Goal: Task Accomplishment & Management: Complete application form

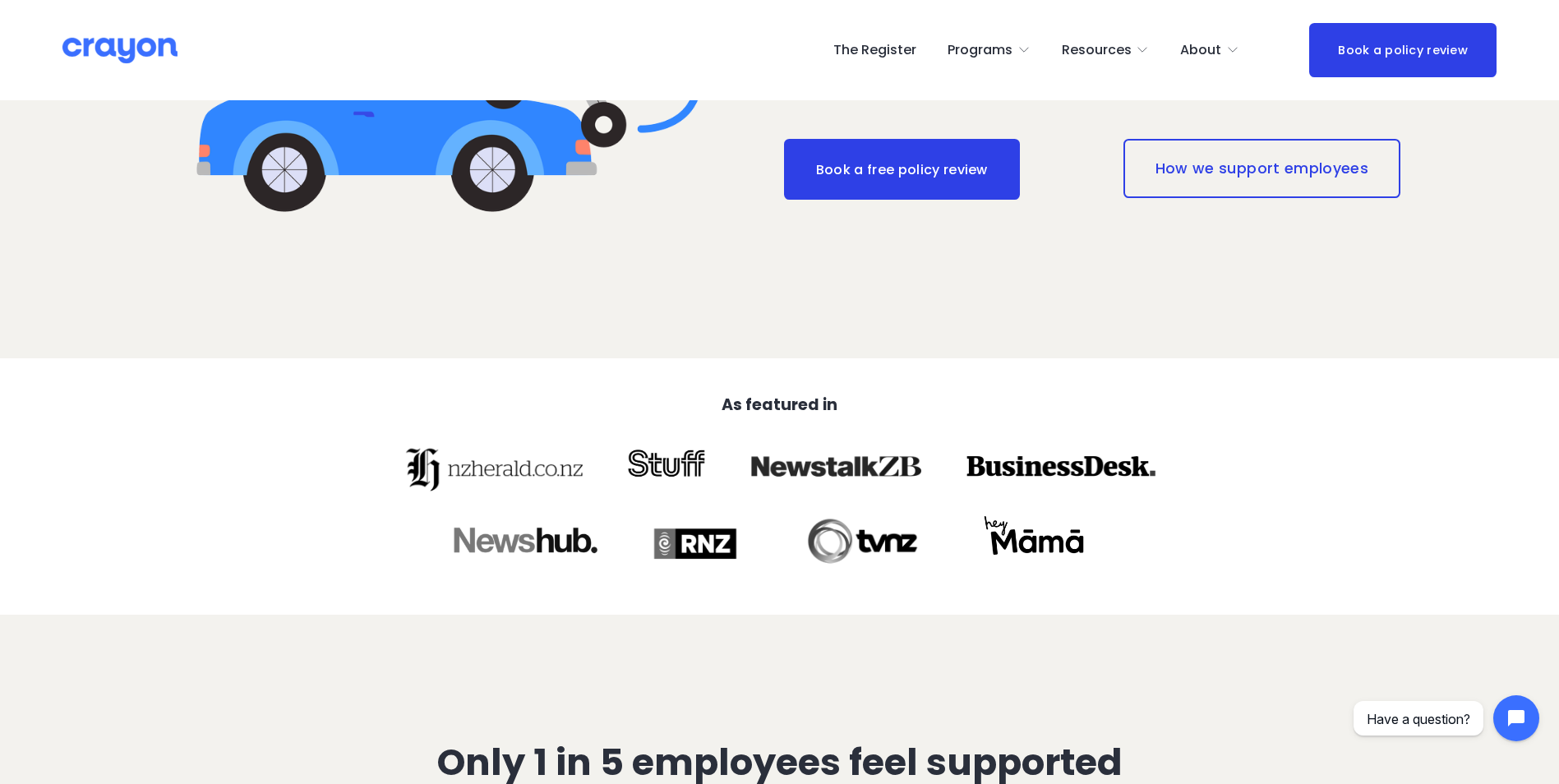
scroll to position [493, 0]
click at [0, 0] on span "Parent Hub" at bounding box center [0, 0] width 0 height 0
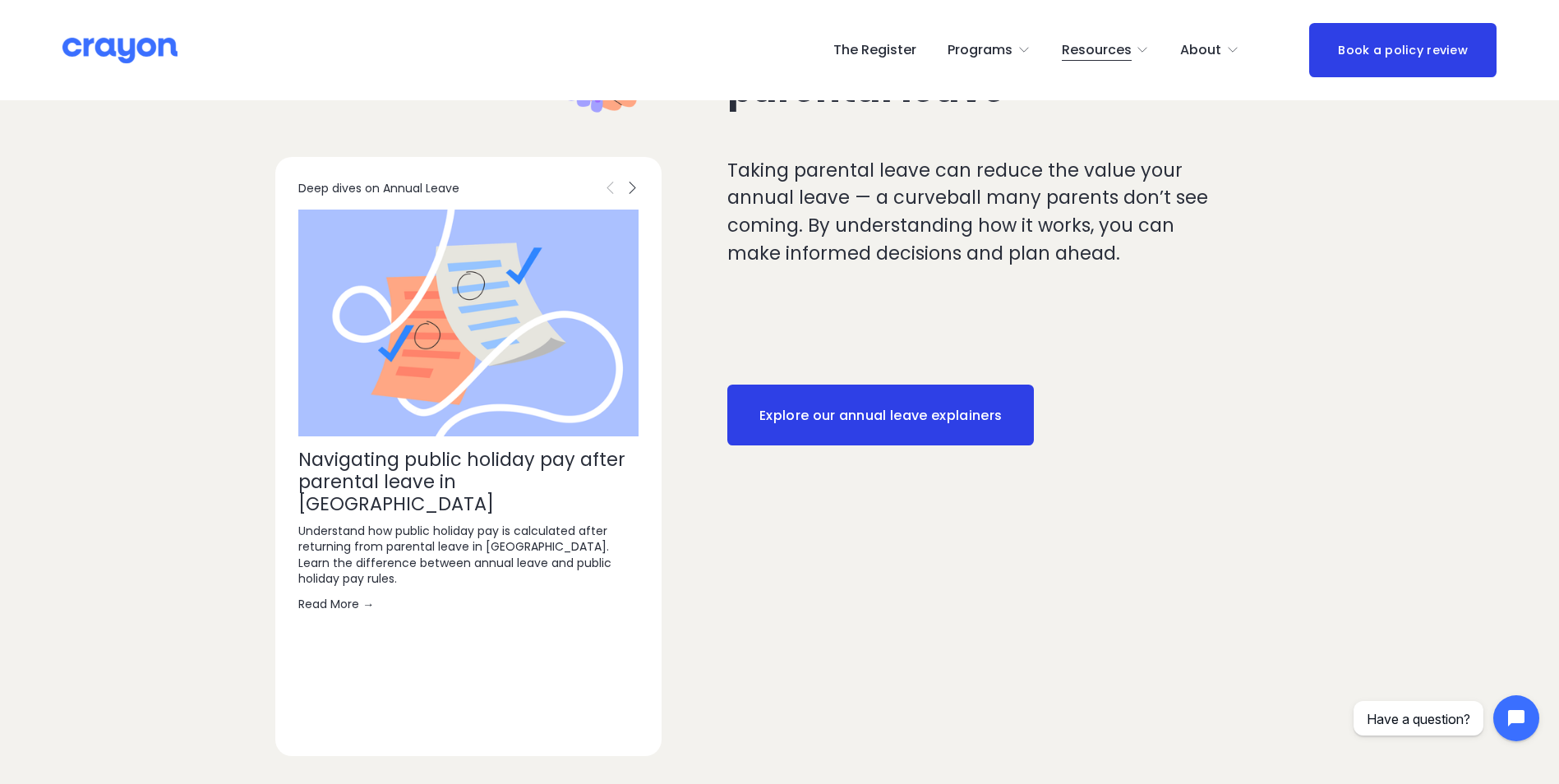
scroll to position [2300, 0]
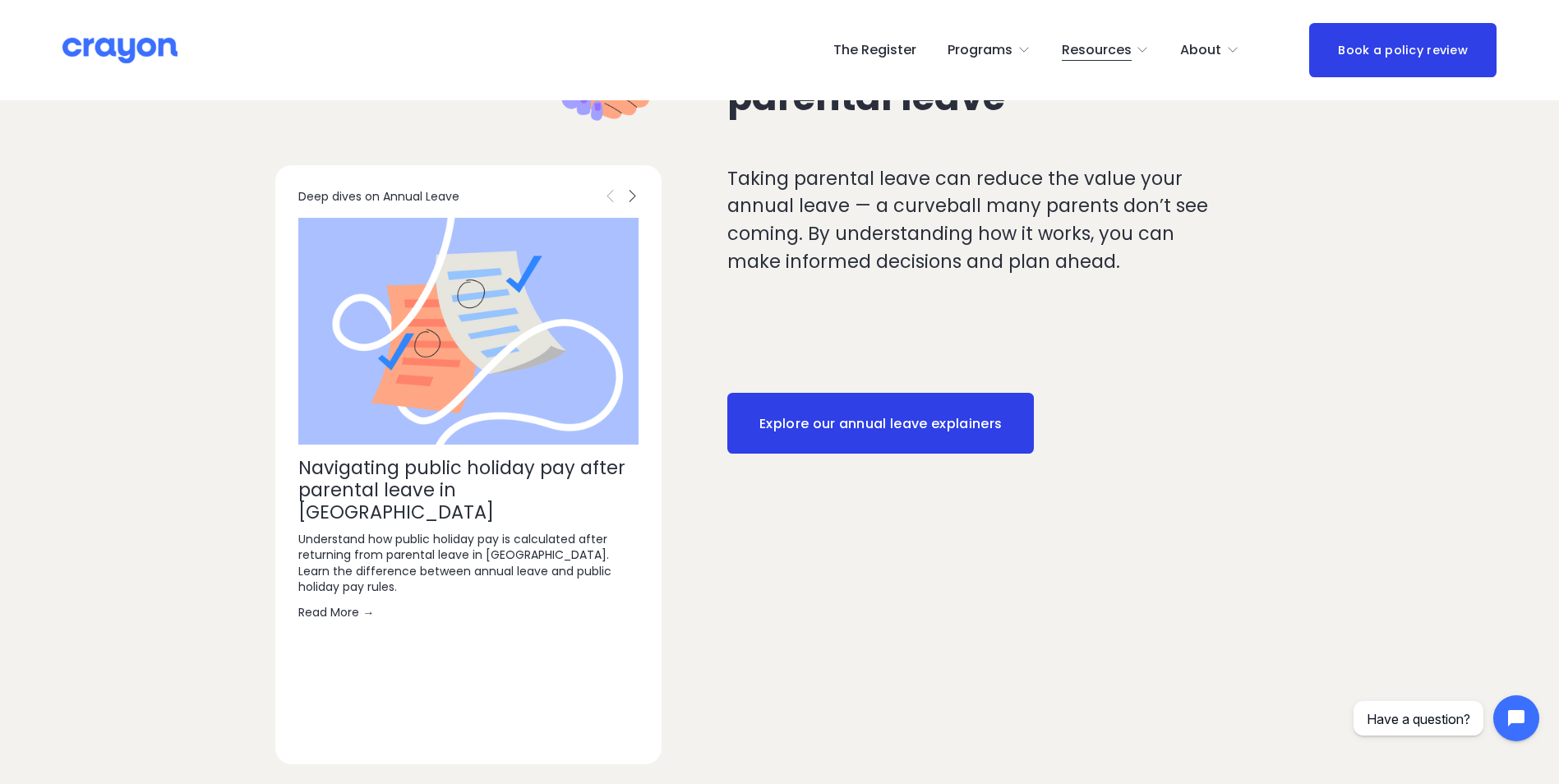
click at [108, 39] on img at bounding box center [119, 50] width 115 height 29
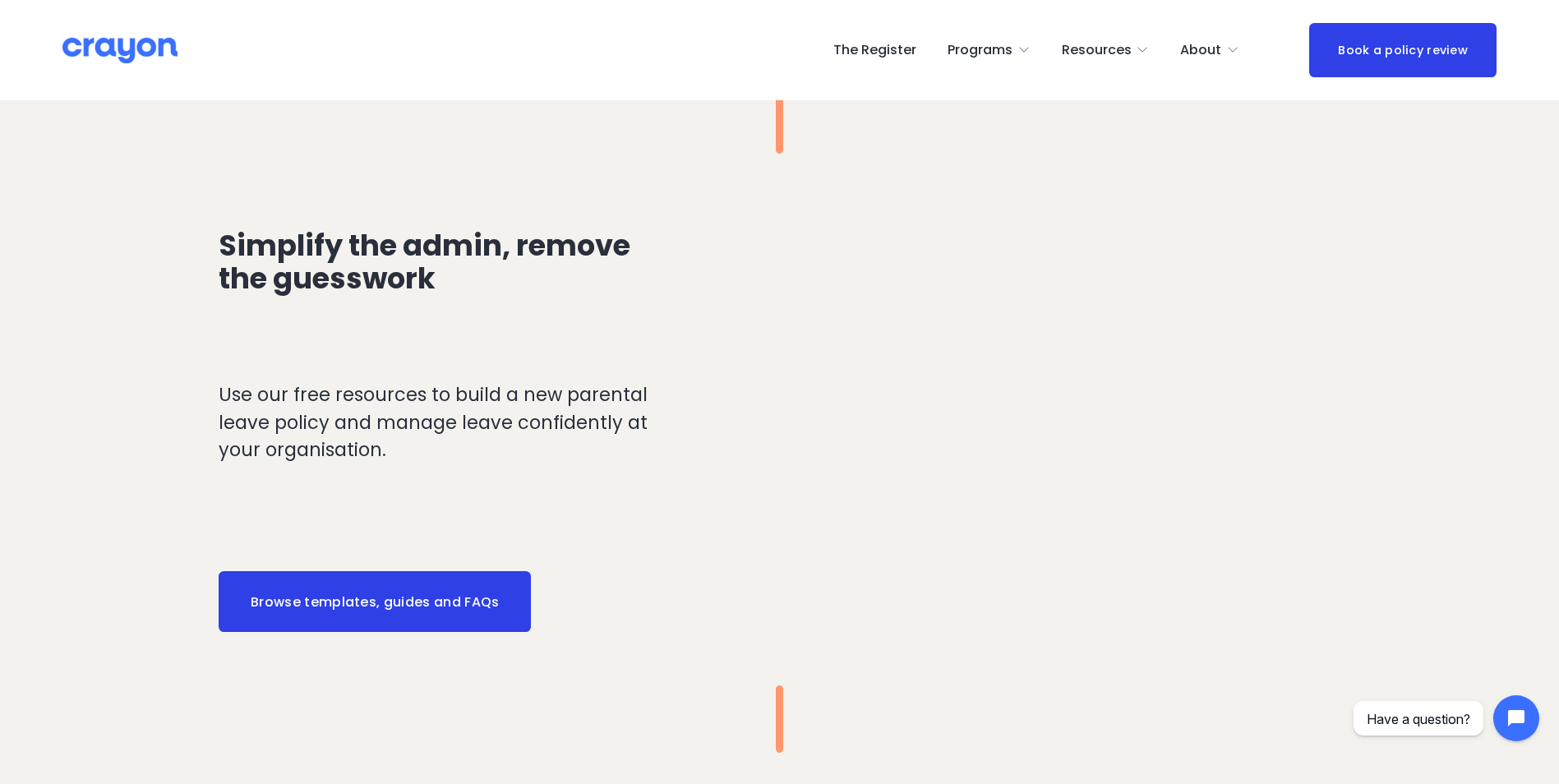
scroll to position [1643, 0]
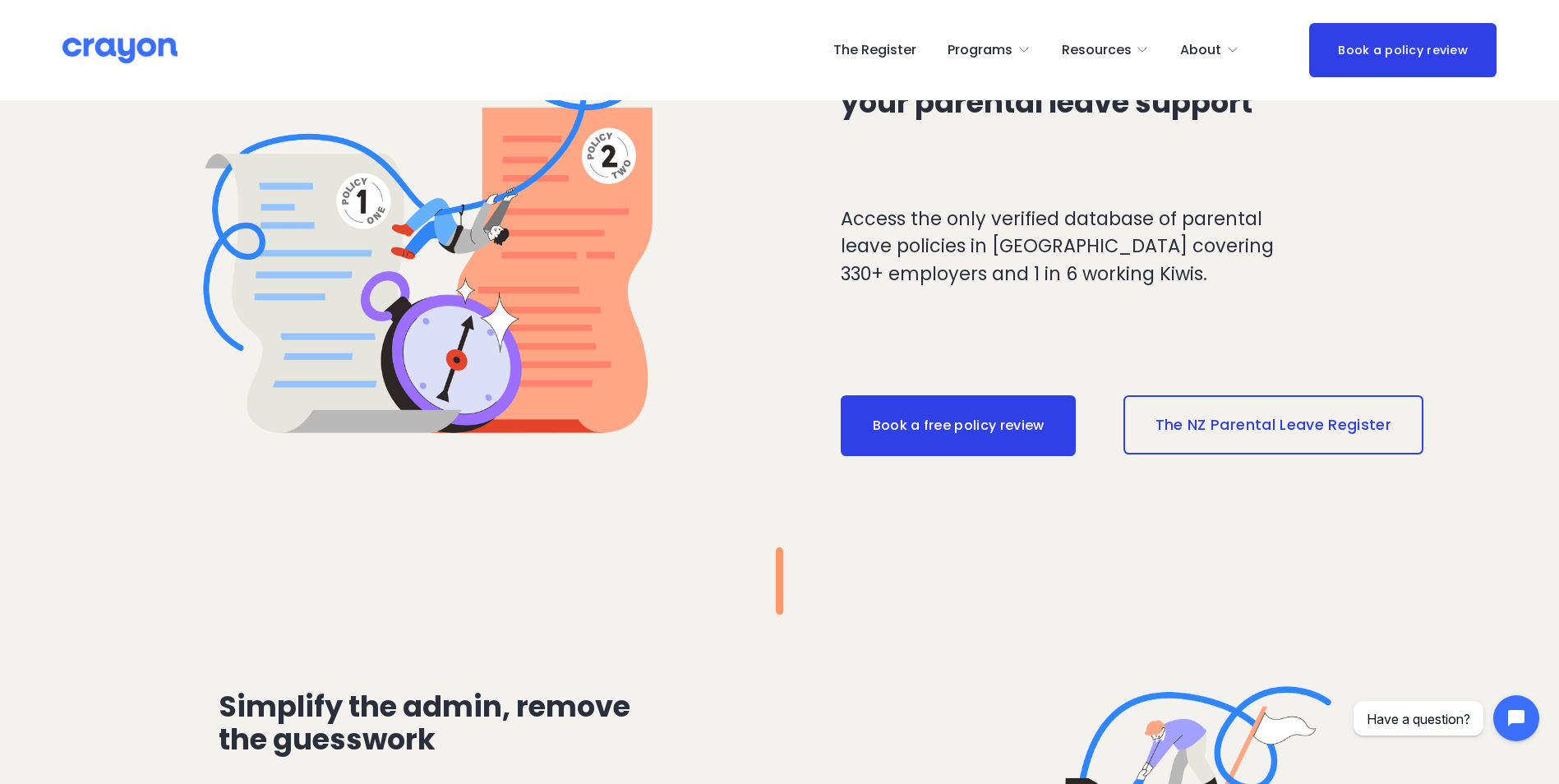
click at [1312, 414] on link "The NZ Parental Leave Register" at bounding box center [1273, 424] width 300 height 60
